Goal: Information Seeking & Learning: Learn about a topic

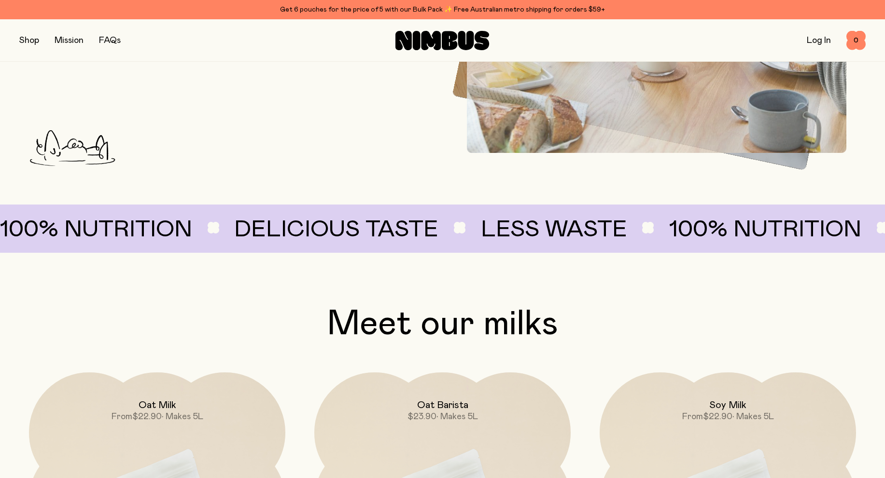
scroll to position [649, 0]
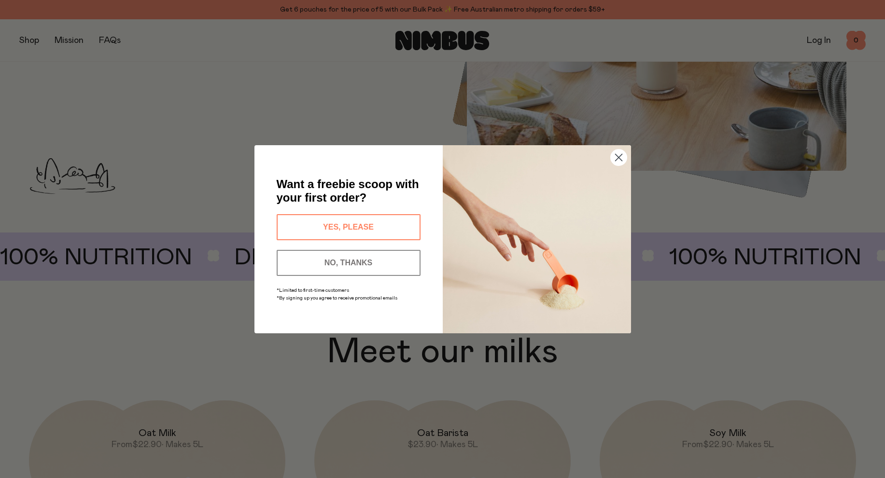
click at [367, 264] on button "NO, THANKS" at bounding box center [349, 263] width 144 height 26
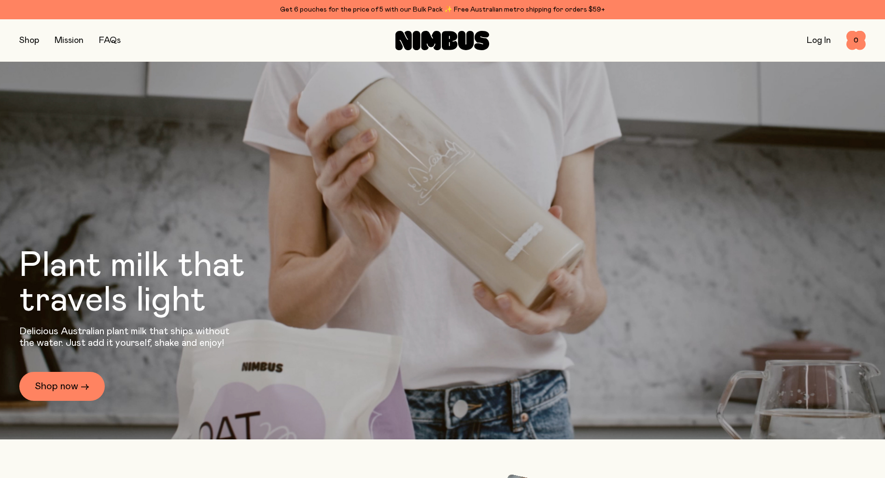
scroll to position [33, 0]
click at [29, 40] on button "button" at bounding box center [29, 41] width 20 height 14
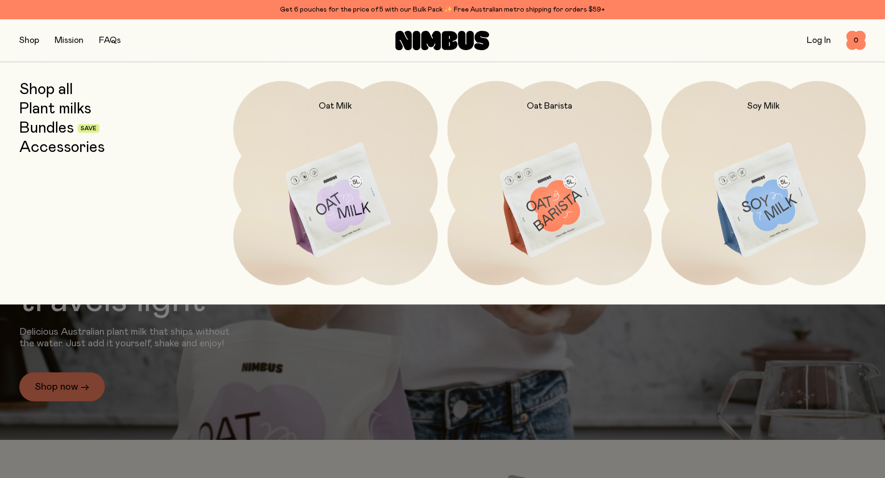
click at [45, 87] on link "Shop all" at bounding box center [46, 89] width 54 height 17
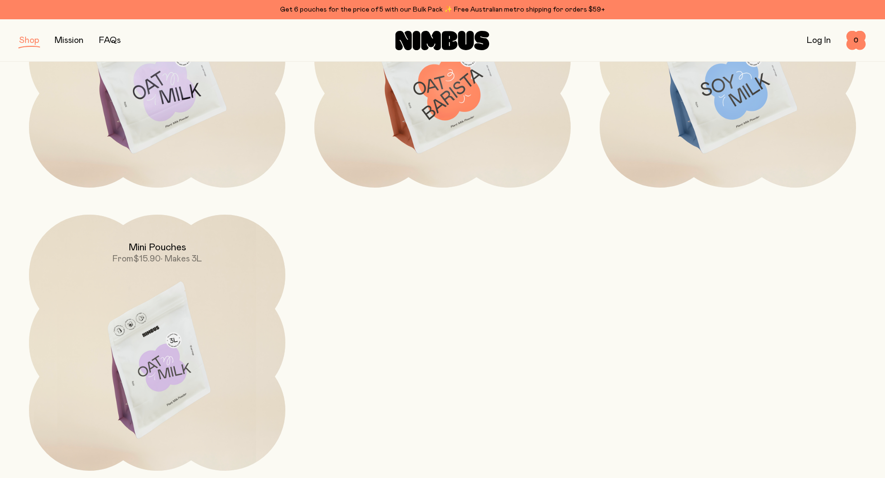
scroll to position [59, 0]
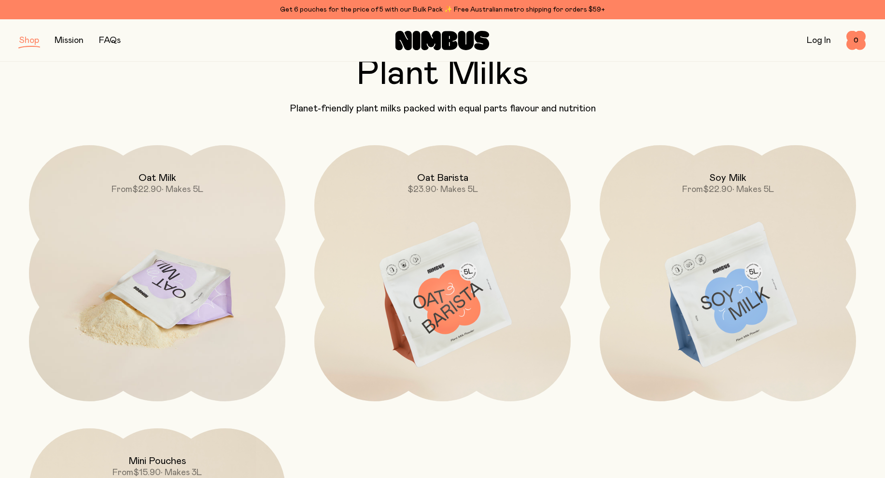
click at [156, 220] on img at bounding box center [157, 295] width 256 height 301
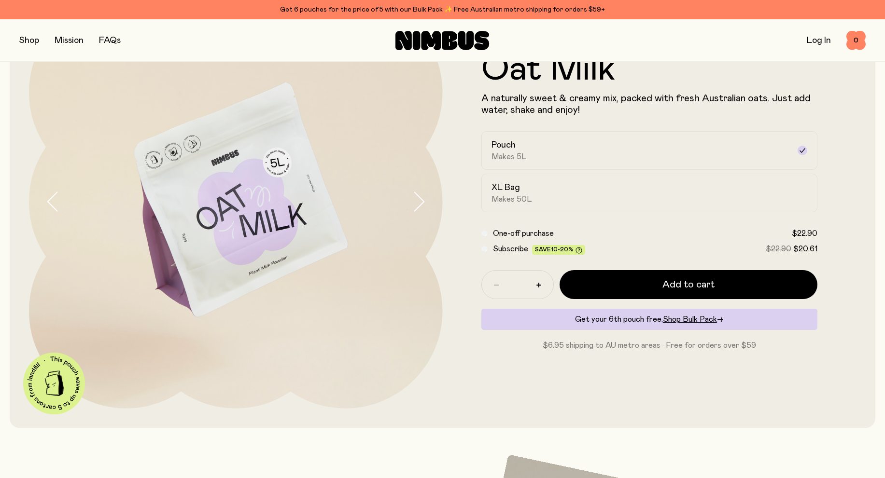
scroll to position [95, 0]
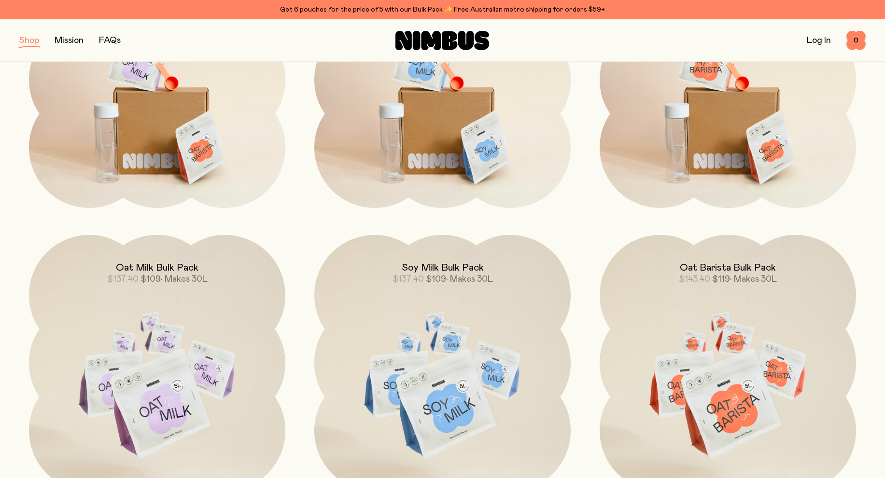
scroll to position [885, 0]
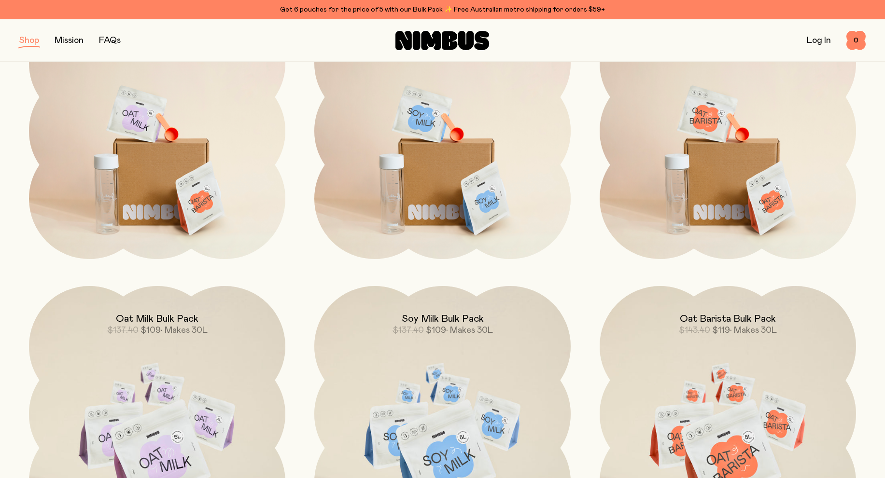
click at [62, 42] on link "Mission" at bounding box center [69, 40] width 29 height 9
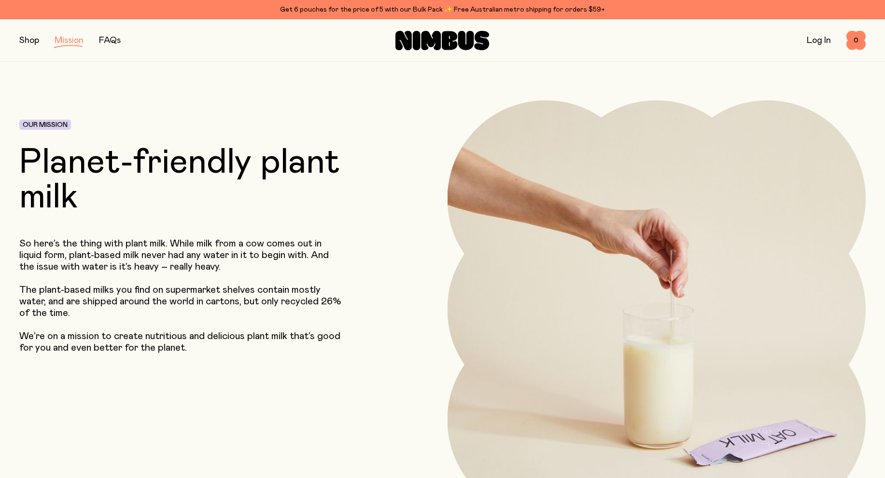
click at [107, 44] on link "FAQs" at bounding box center [110, 40] width 22 height 9
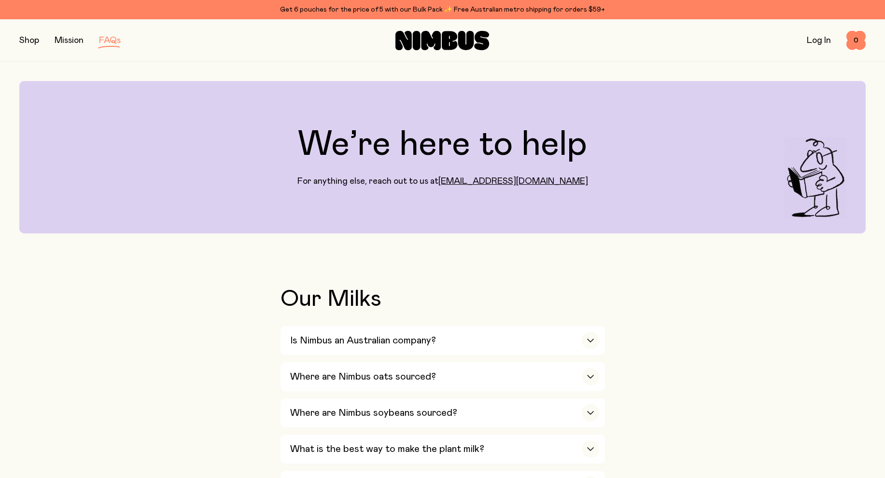
click at [62, 38] on link "Mission" at bounding box center [69, 40] width 29 height 9
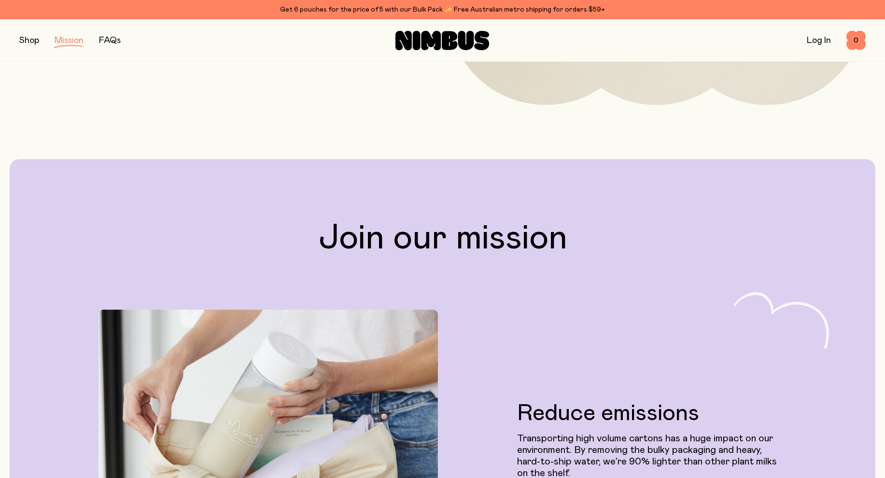
scroll to position [413, 0]
click at [26, 41] on button "button" at bounding box center [29, 41] width 20 height 14
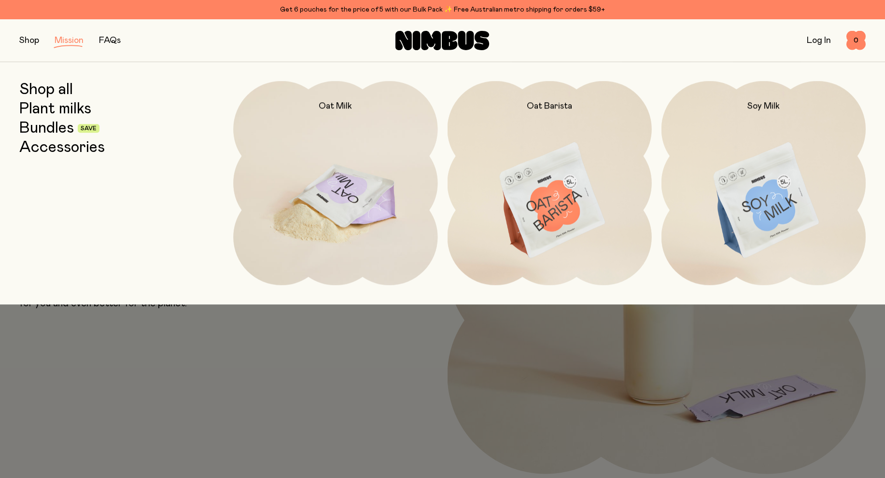
scroll to position [0, 0]
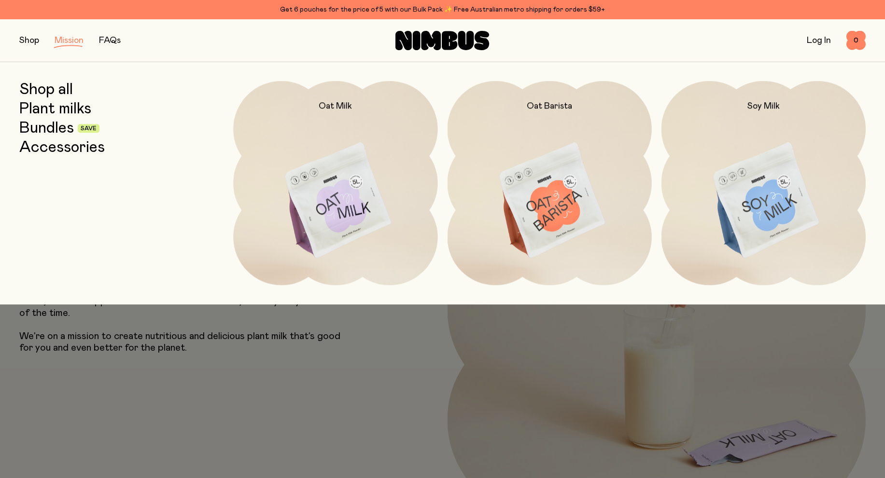
drag, startPoint x: 588, startPoint y: 418, endPoint x: 584, endPoint y: 413, distance: 5.8
click at [589, 416] on div at bounding box center [442, 239] width 885 height 478
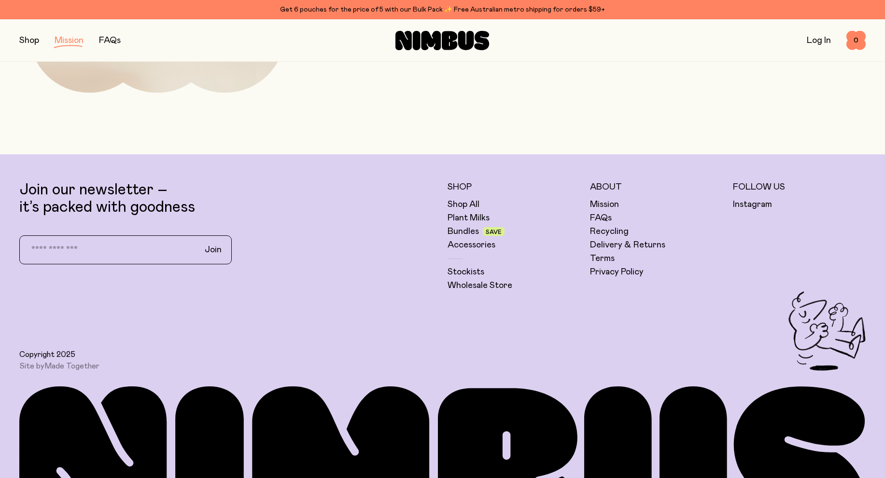
scroll to position [2206, 0]
